Goal: Transaction & Acquisition: Subscribe to service/newsletter

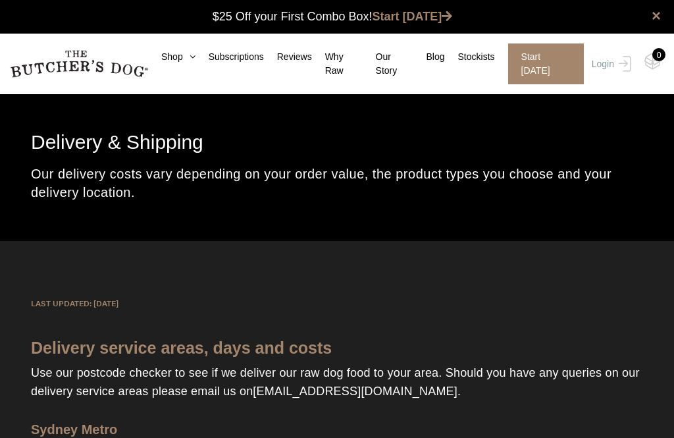
click at [227, 43] on nav "0 Shop Combo Boxes Treats" at bounding box center [337, 64] width 674 height 61
click at [244, 57] on link "Subscriptions" at bounding box center [229, 57] width 68 height 14
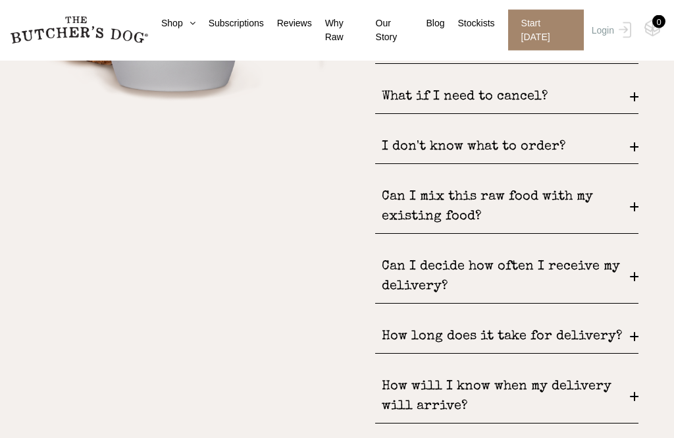
scroll to position [1702, 0]
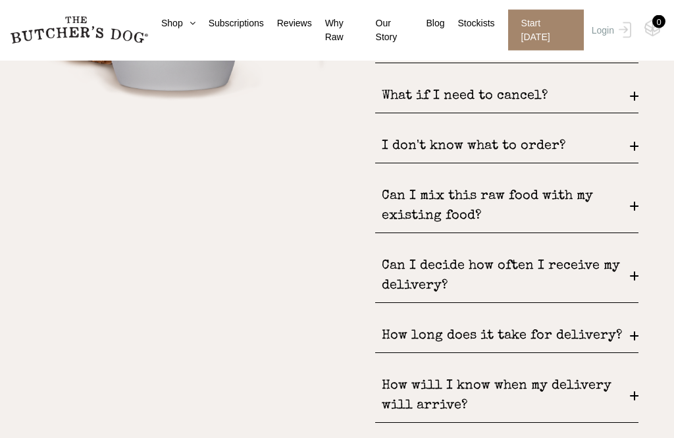
click at [634, 224] on div "Can I mix this raw food with my existing food?" at bounding box center [506, 206] width 263 height 53
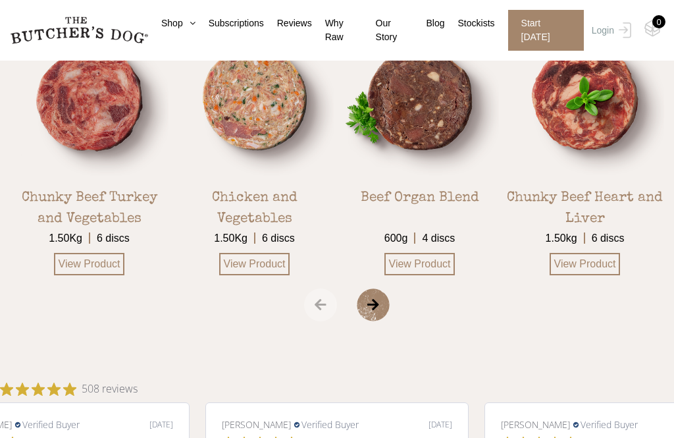
scroll to position [2238, 0]
click at [602, 276] on link "View Product" at bounding box center [585, 264] width 71 height 22
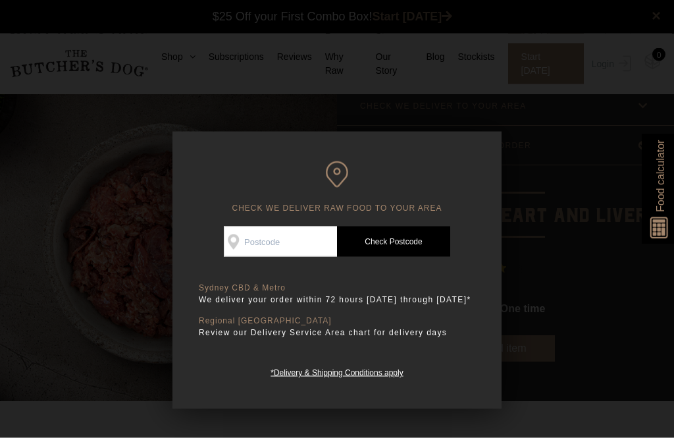
scroll to position [1, 0]
click at [295, 241] on input "Check Availability At" at bounding box center [280, 241] width 113 height 30
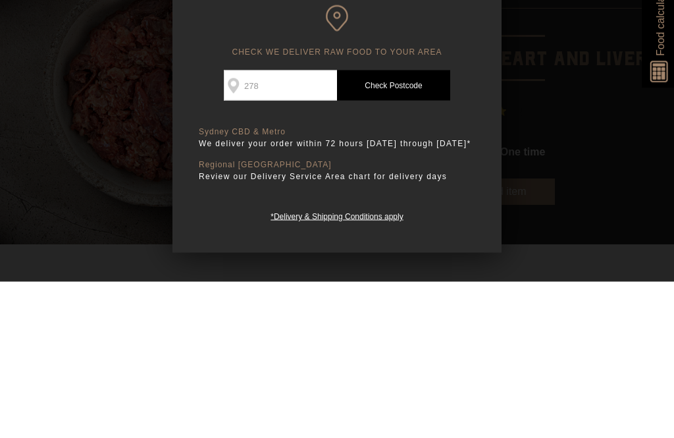
type input "2782"
click at [401, 226] on link "Check Postcode" at bounding box center [393, 241] width 113 height 30
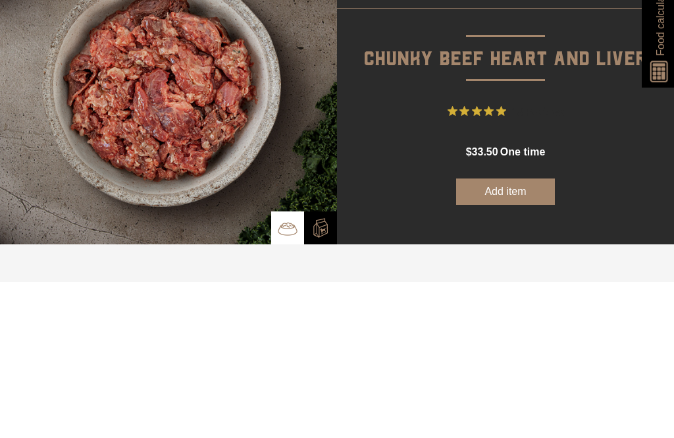
scroll to position [157, 0]
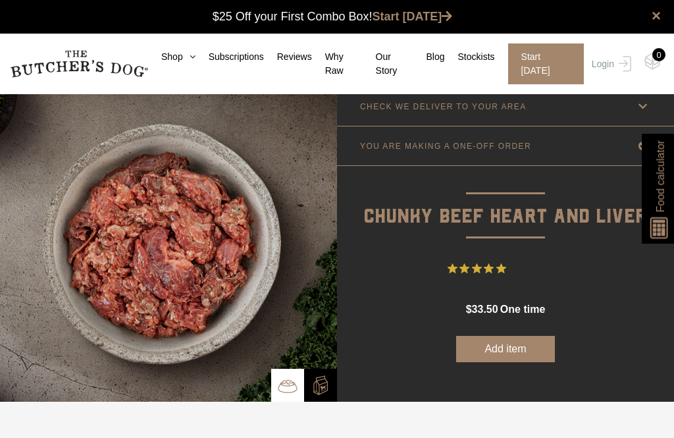
click at [388, 64] on link "Our Story" at bounding box center [388, 64] width 51 height 28
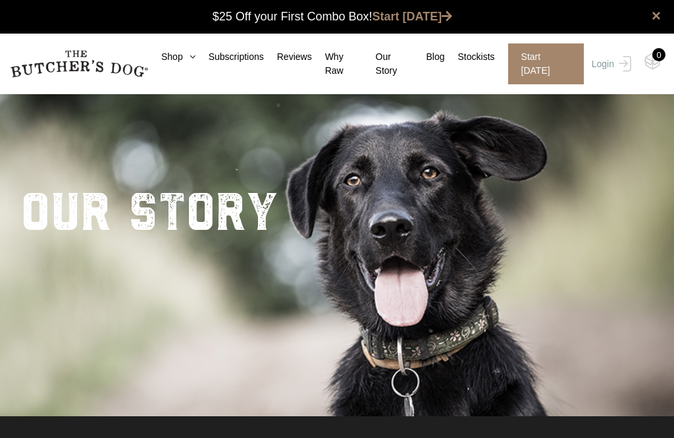
click at [317, 14] on div "× $25 Off your First Combo Box! Start [DATE]" at bounding box center [337, 17] width 674 height 34
click at [421, 6] on div "× $25 Off your First Combo Box! Start today" at bounding box center [337, 17] width 674 height 34
click at [452, 8] on div "× $25 Off your First Combo Box! Start today" at bounding box center [337, 17] width 674 height 34
click at [236, 50] on link "Subscriptions" at bounding box center [229, 57] width 68 height 14
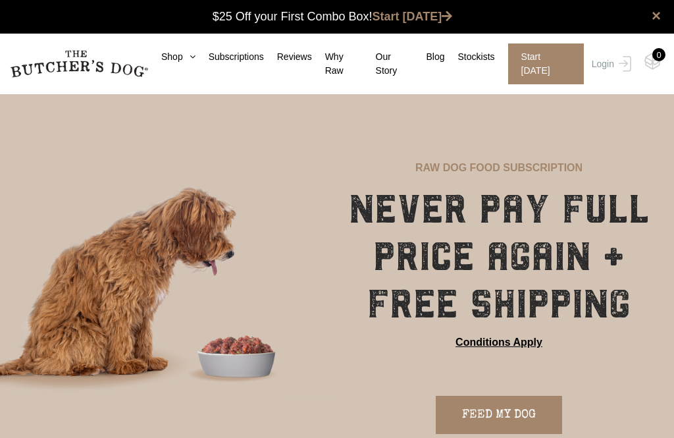
click at [170, 54] on link "Shop" at bounding box center [171, 57] width 47 height 14
